Goal: Ask a question: Seek information or help from site administrators or community

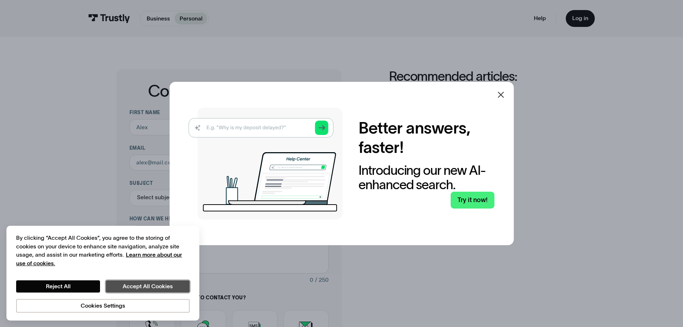
click at [142, 286] on button "Accept All Cookies" at bounding box center [148, 286] width 84 height 12
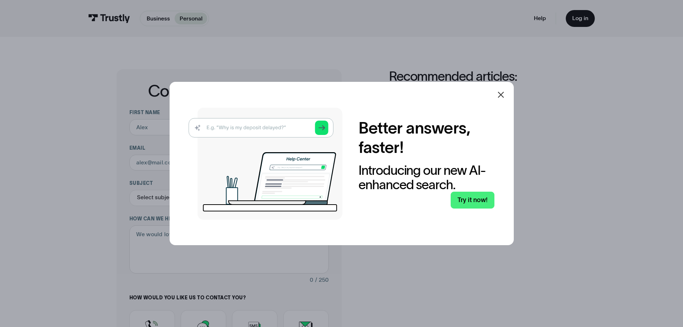
click at [324, 130] on img at bounding box center [266, 164] width 154 height 112
click at [325, 128] on img at bounding box center [266, 164] width 154 height 112
drag, startPoint x: 325, startPoint y: 128, endPoint x: 486, endPoint y: 98, distance: 164.2
click at [325, 128] on img at bounding box center [266, 164] width 154 height 112
click at [505, 94] on icon at bounding box center [501, 94] width 9 height 9
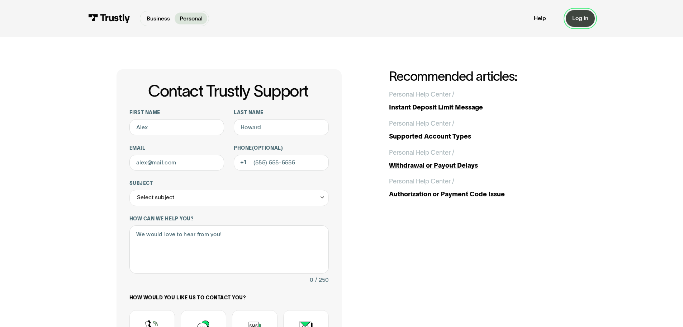
click at [588, 13] on link "Log in" at bounding box center [580, 18] width 29 height 17
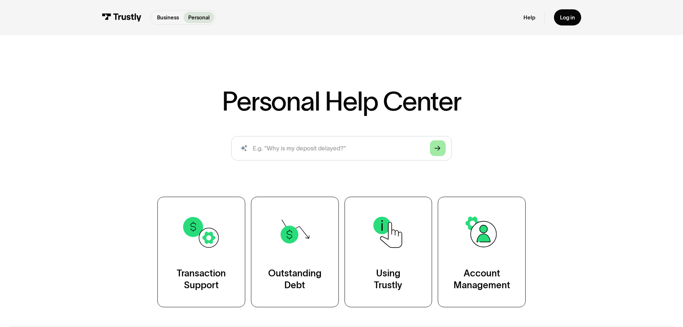
click at [441, 151] on icon "Arrow Right" at bounding box center [438, 148] width 6 height 6
click at [386, 152] on input "search" at bounding box center [341, 148] width 221 height 24
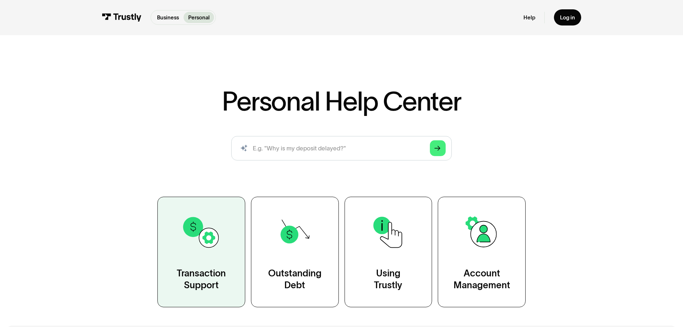
click at [199, 282] on div "Transaction Support" at bounding box center [201, 279] width 49 height 24
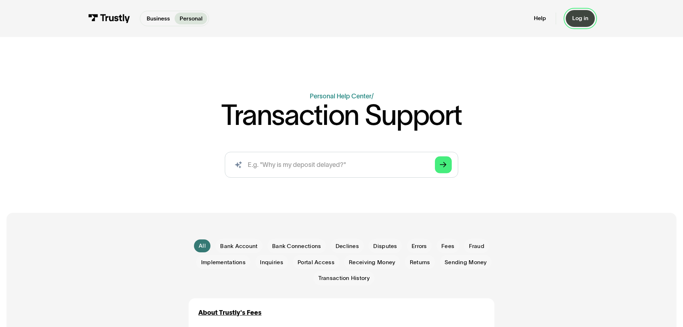
click at [579, 23] on link "Log in" at bounding box center [580, 18] width 29 height 17
click at [323, 165] on input "search" at bounding box center [341, 165] width 233 height 26
type input "why is my depoist blocked"
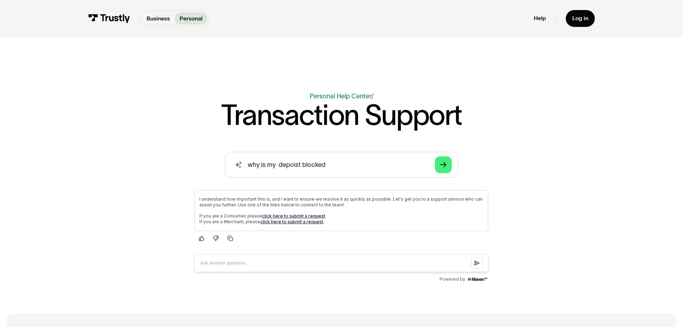
click at [289, 214] on link "click here to submit a request" at bounding box center [293, 215] width 63 height 5
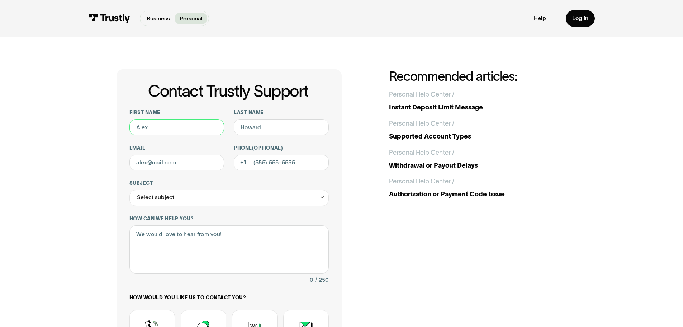
drag, startPoint x: 183, startPoint y: 128, endPoint x: 117, endPoint y: 124, distance: 66.5
click at [117, 124] on div "Contact Trustly Support First name Last name Email Phone (Optional) Subject Sel…" at bounding box center [229, 252] width 225 height 367
type input "darin"
type input "pleshe"
type input "darinpleshe@gmail.com"
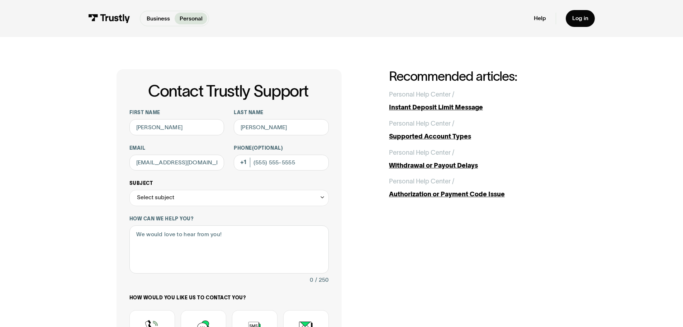
click at [209, 202] on div "Select subject" at bounding box center [229, 198] width 199 height 16
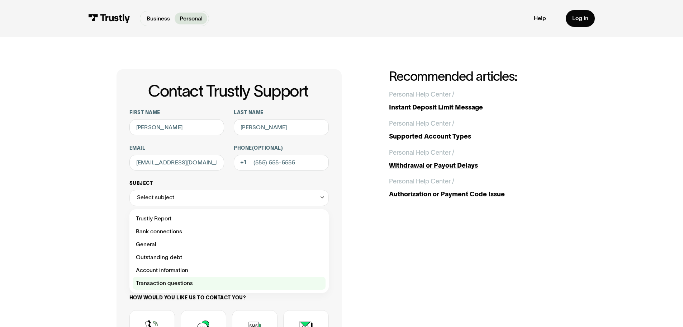
click at [176, 286] on div "Contact Trustly Support" at bounding box center [229, 283] width 193 height 13
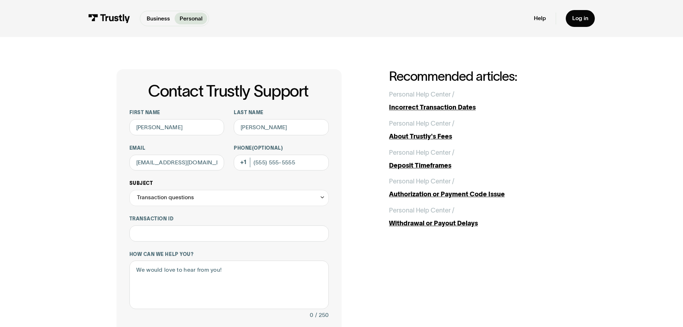
click at [166, 190] on div "**********" at bounding box center [229, 193] width 199 height 26
click at [166, 195] on div "Transaction questions" at bounding box center [165, 198] width 57 height 10
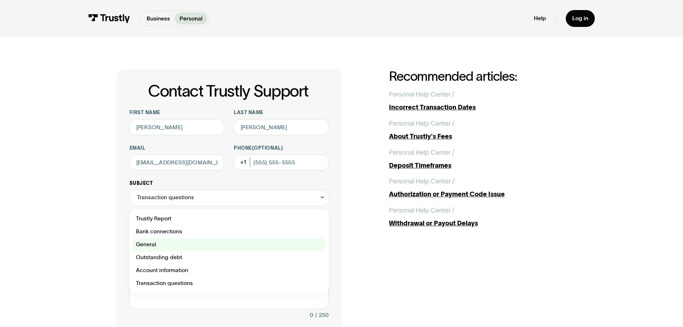
click at [179, 244] on div "Contact Trustly Support" at bounding box center [229, 244] width 193 height 13
type input "*******"
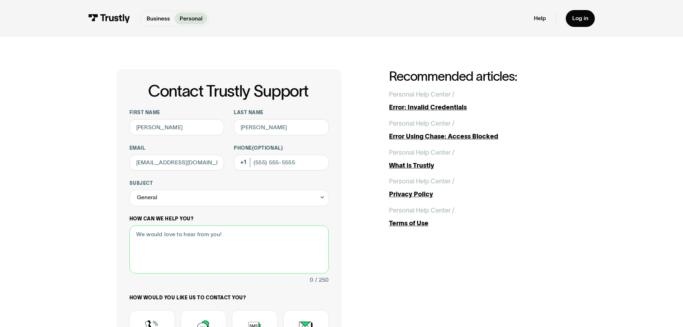
click at [197, 247] on textarea "How can we help you?" at bounding box center [229, 249] width 199 height 48
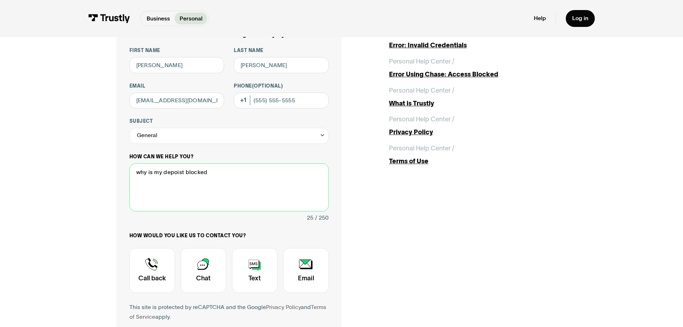
scroll to position [72, 0]
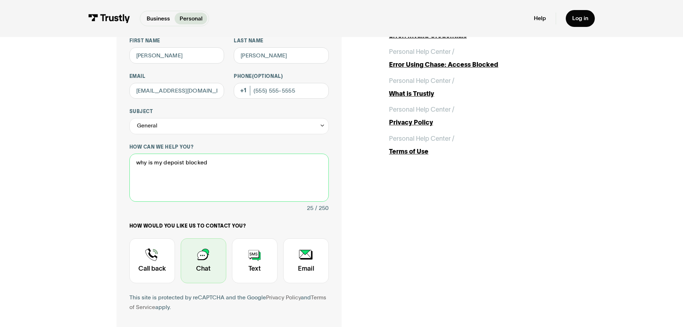
type textarea "why is my depoist blocked"
click at [211, 266] on div "Contact Trustly Support" at bounding box center [204, 260] width 46 height 45
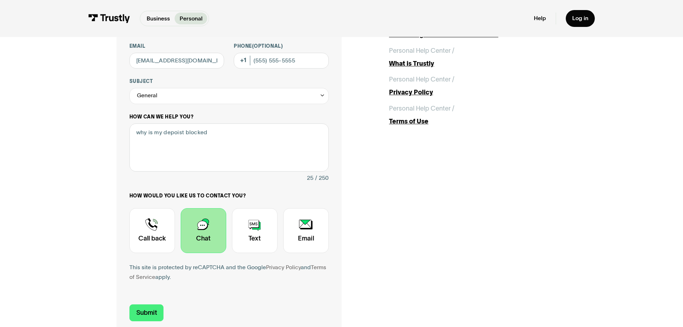
scroll to position [143, 0]
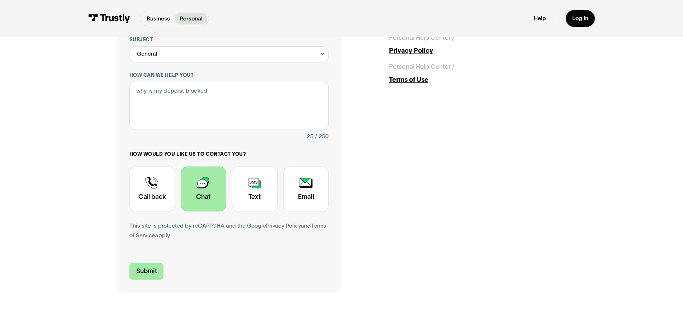
click at [150, 273] on input "Submit" at bounding box center [147, 271] width 34 height 17
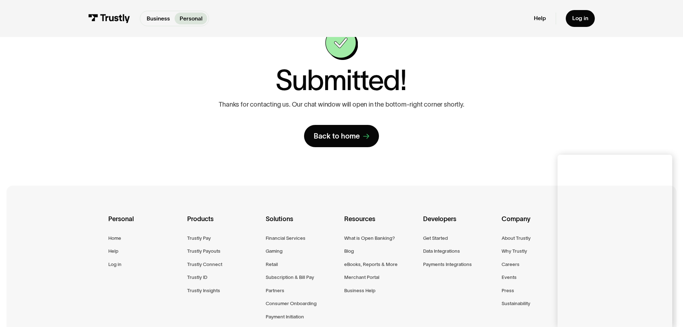
scroll to position [108, 0]
